Goal: Information Seeking & Learning: Learn about a topic

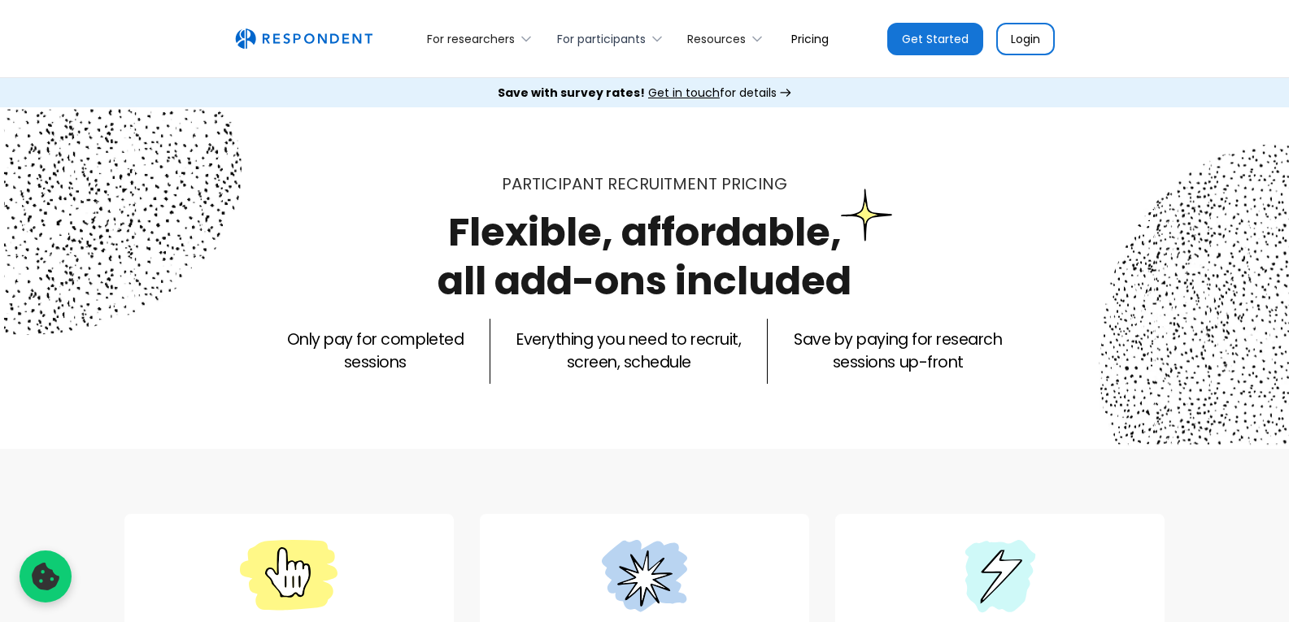
click at [560, 36] on div "For participants" at bounding box center [601, 39] width 89 height 16
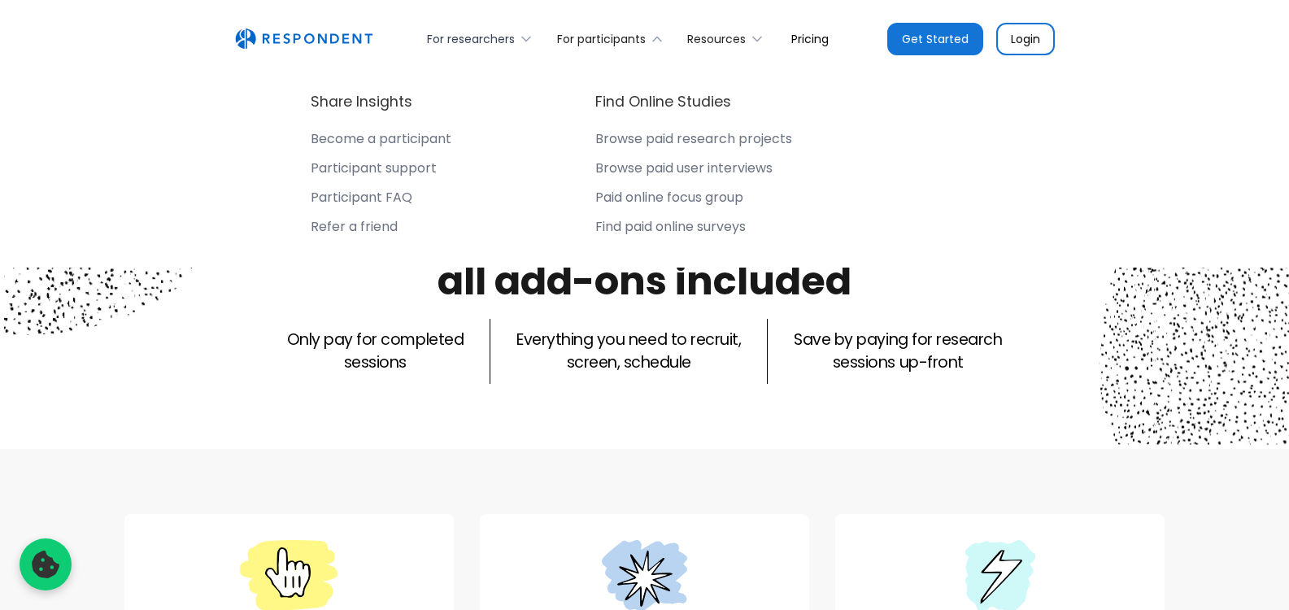
click at [496, 37] on div "For researchers" at bounding box center [471, 39] width 88 height 16
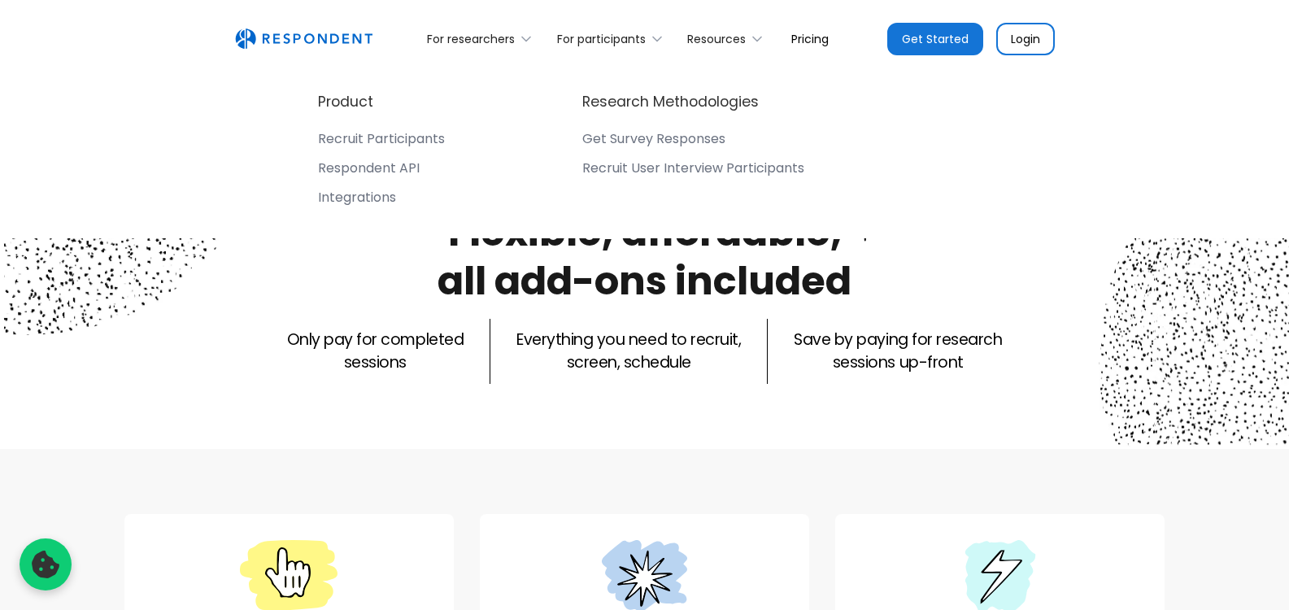
click at [393, 164] on div "Respondent API" at bounding box center [369, 168] width 102 height 16
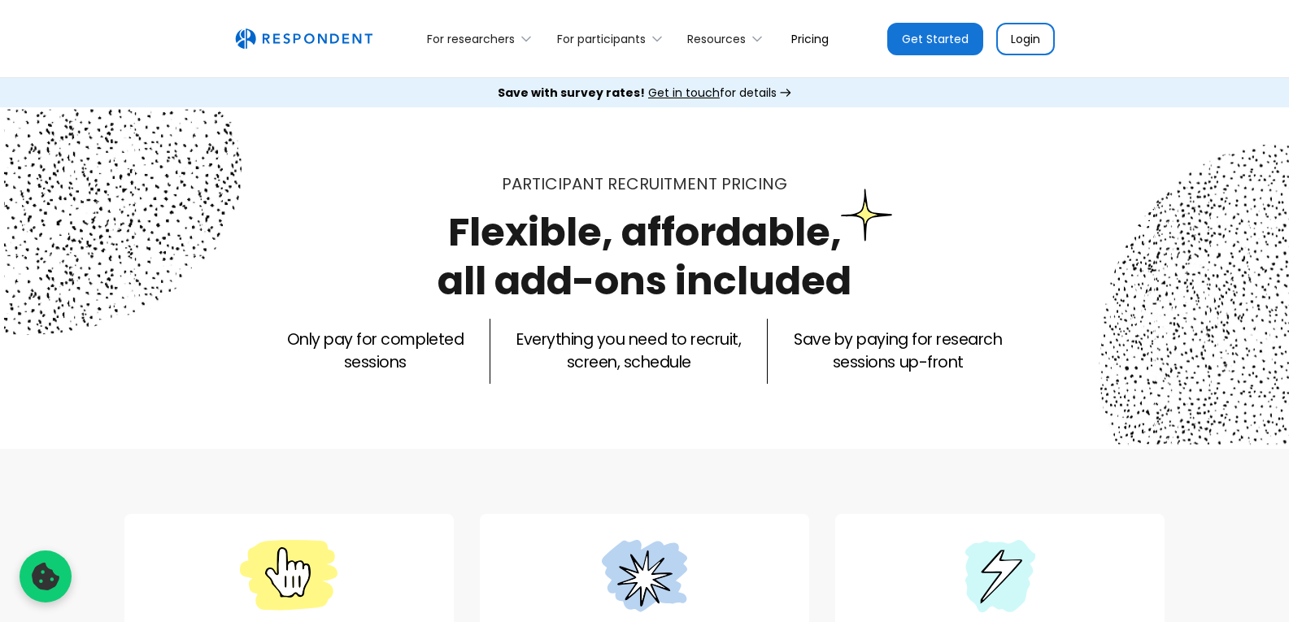
scroll to position [544, 0]
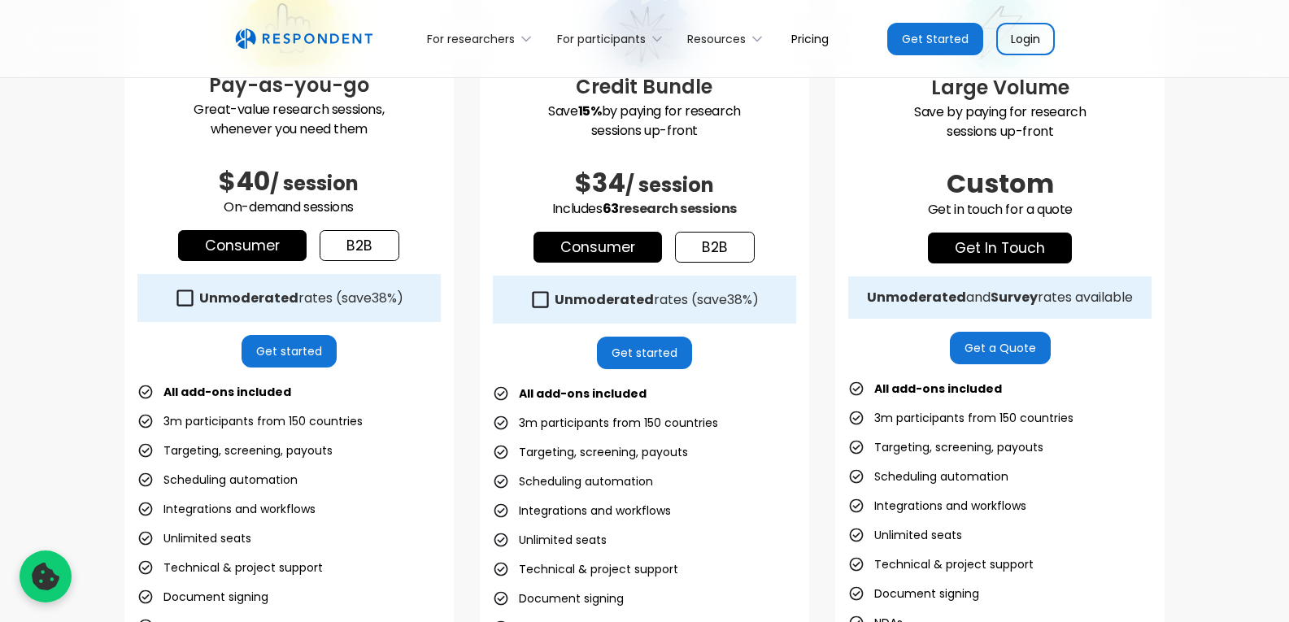
click at [181, 300] on icon at bounding box center [185, 298] width 22 height 22
click at [290, 350] on link "Get started" at bounding box center [288, 351] width 95 height 33
